Goal: Task Accomplishment & Management: Use online tool/utility

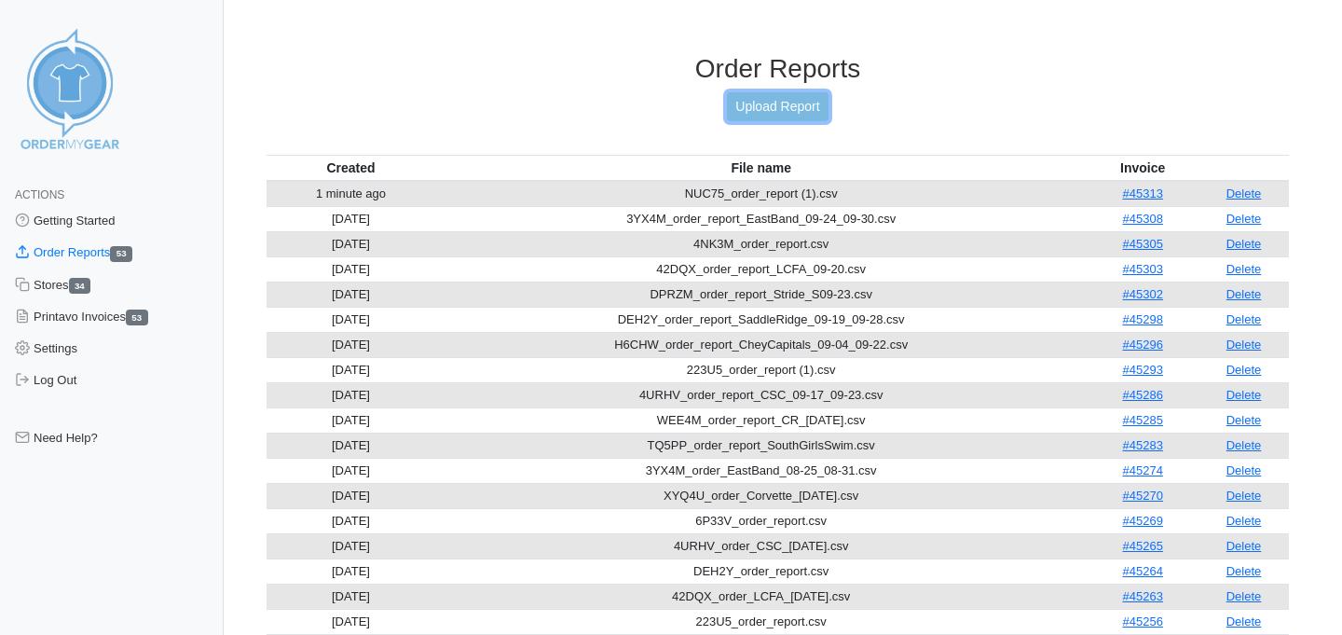
click at [796, 105] on link "Upload Report" at bounding box center [777, 106] width 101 height 29
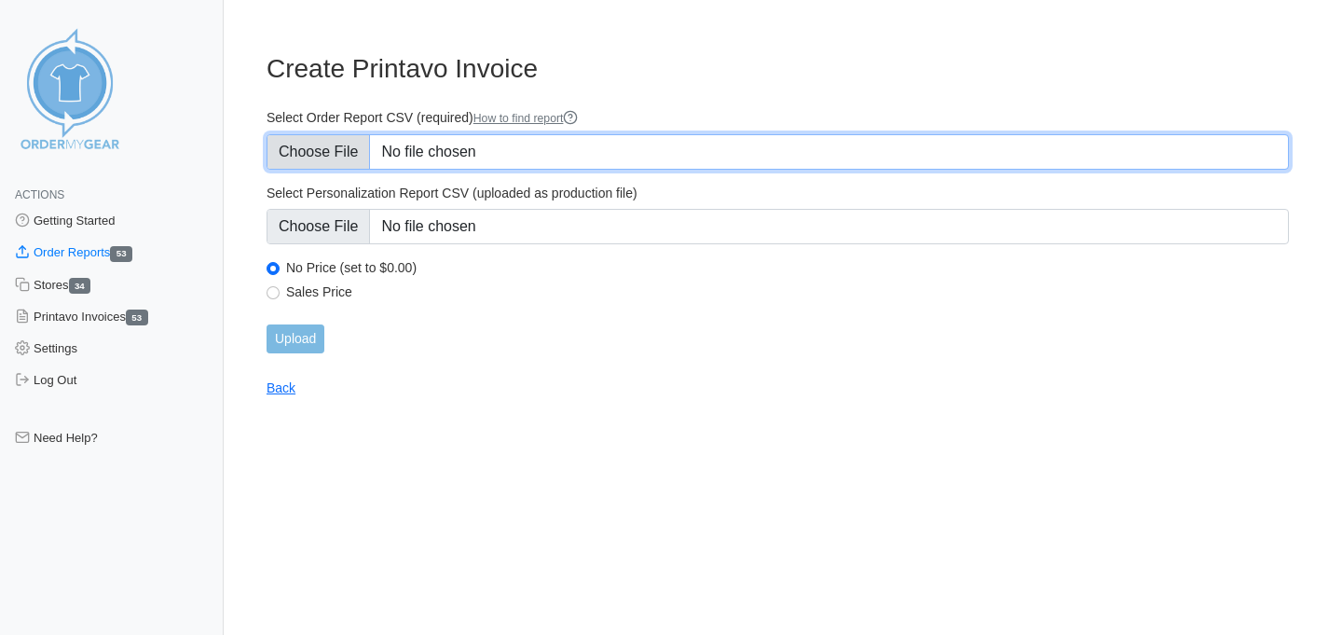
click at [312, 158] on input "Select Order Report CSV (required) How to find report" at bounding box center [778, 151] width 1022 height 35
type input "C:\fakepath\6QBVV_order_report (1).csv"
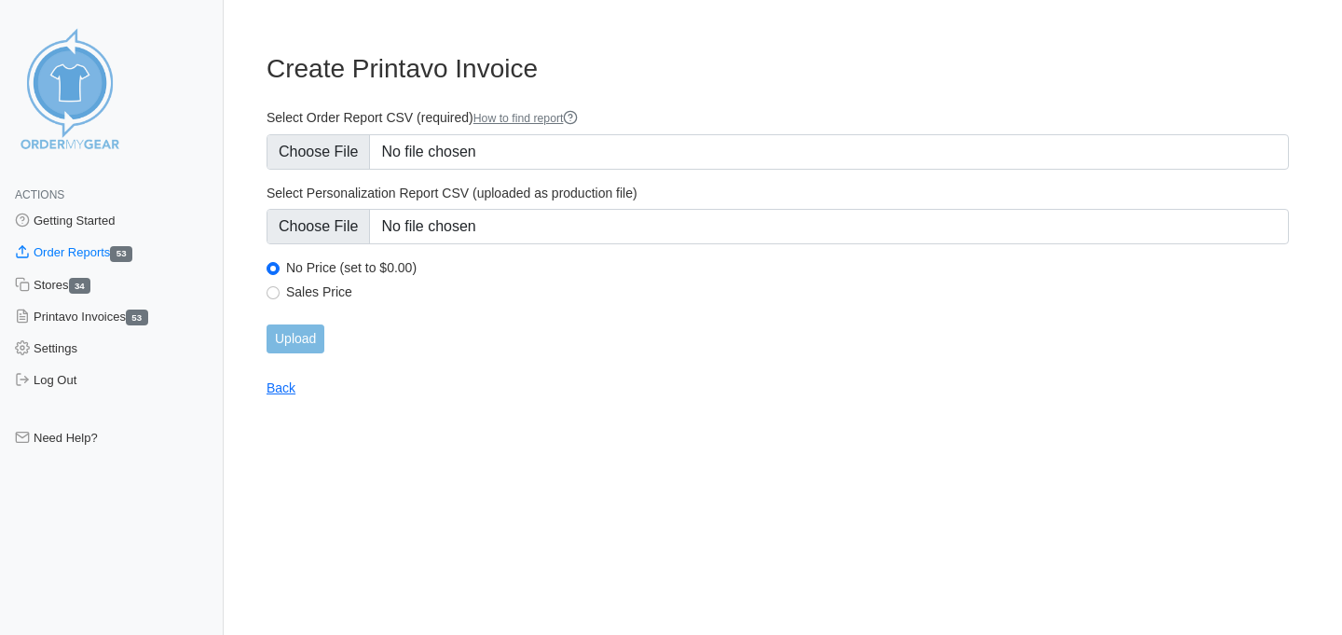
click at [309, 290] on label "Sales Price" at bounding box center [787, 291] width 1003 height 17
click at [280, 290] on input "Sales Price" at bounding box center [273, 292] width 13 height 13
radio input "true"
click at [293, 325] on input "Upload" at bounding box center [296, 338] width 58 height 29
